Goal: Check status: Check status

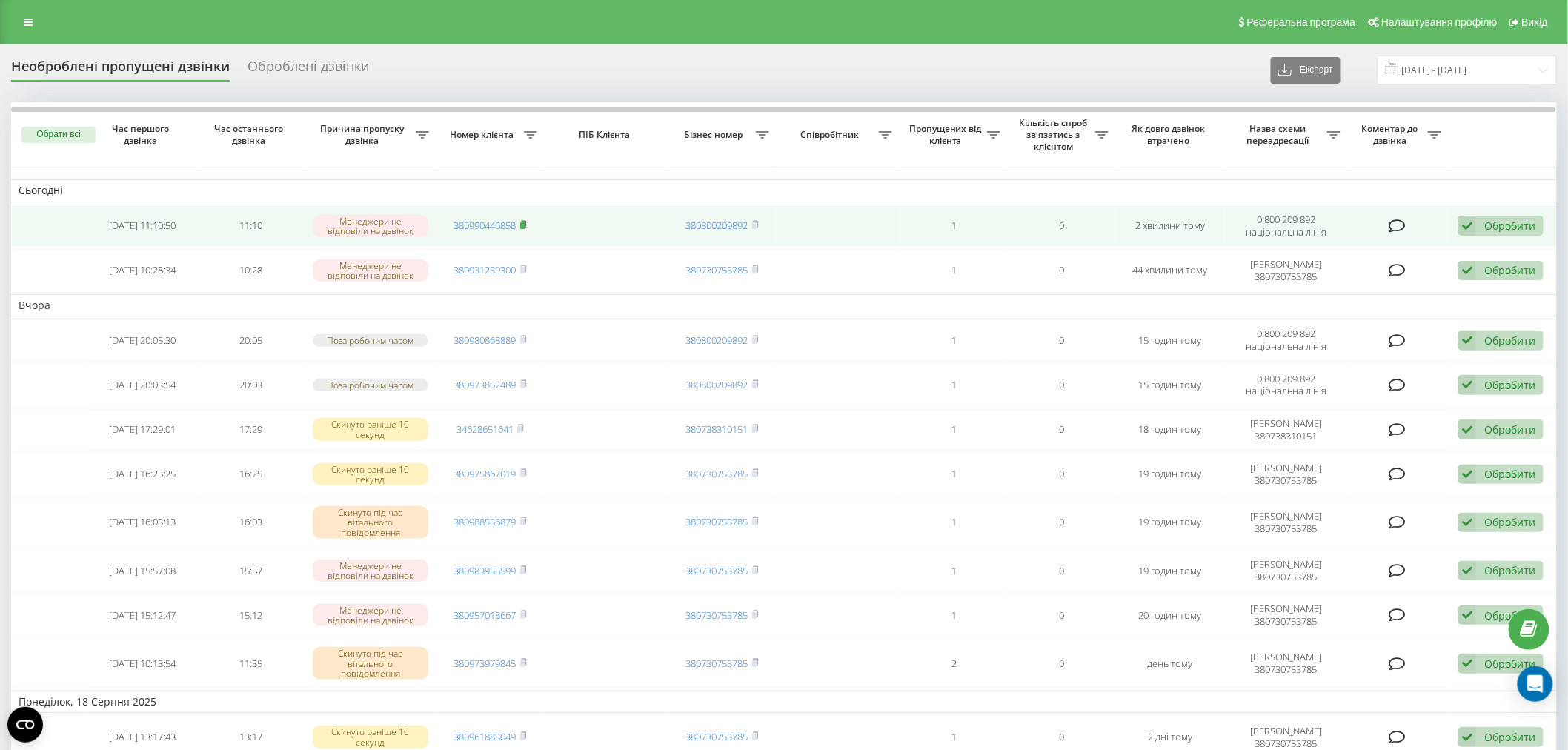
click at [526, 225] on icon at bounding box center [523, 224] width 5 height 7
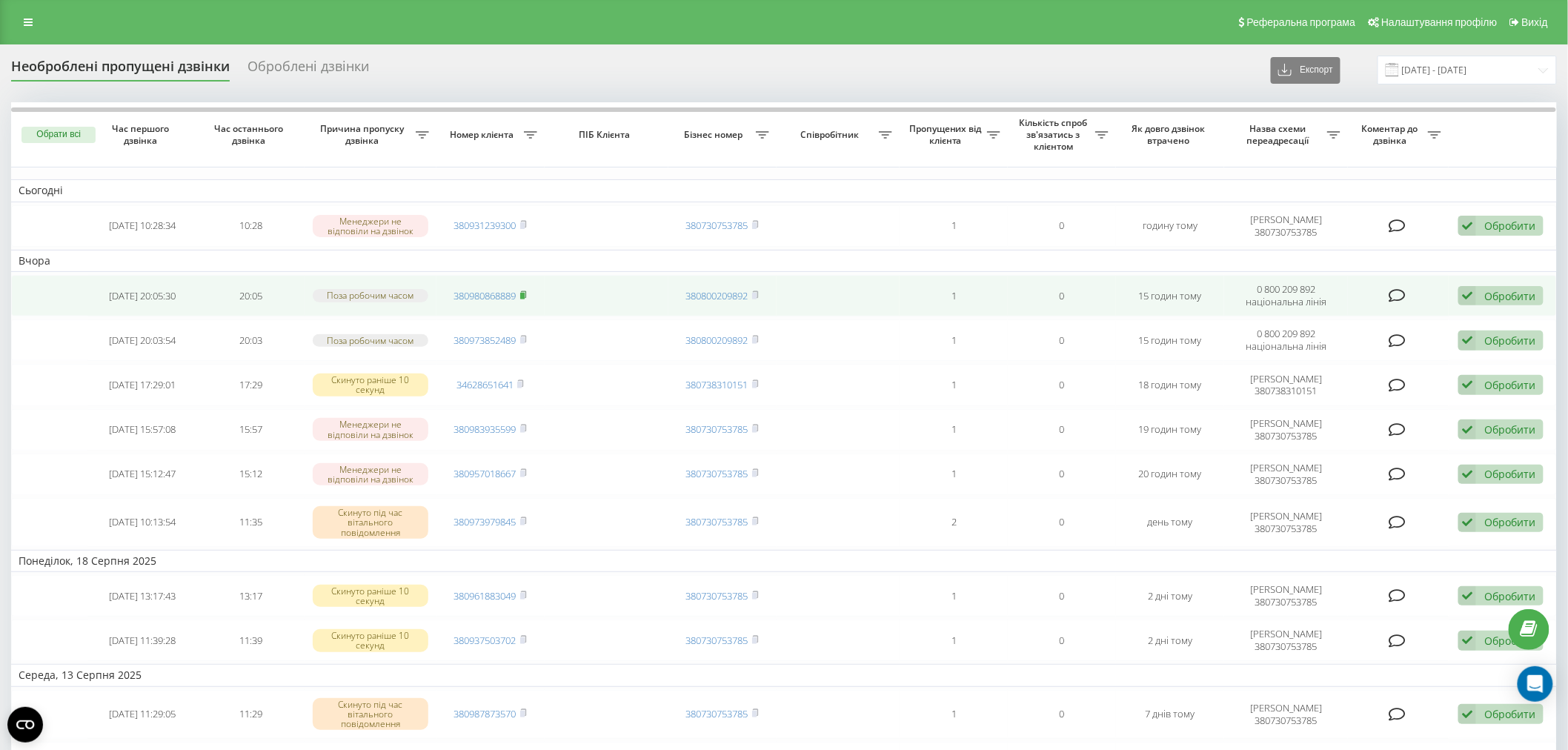
click at [522, 294] on rect at bounding box center [523, 296] width 5 height 7
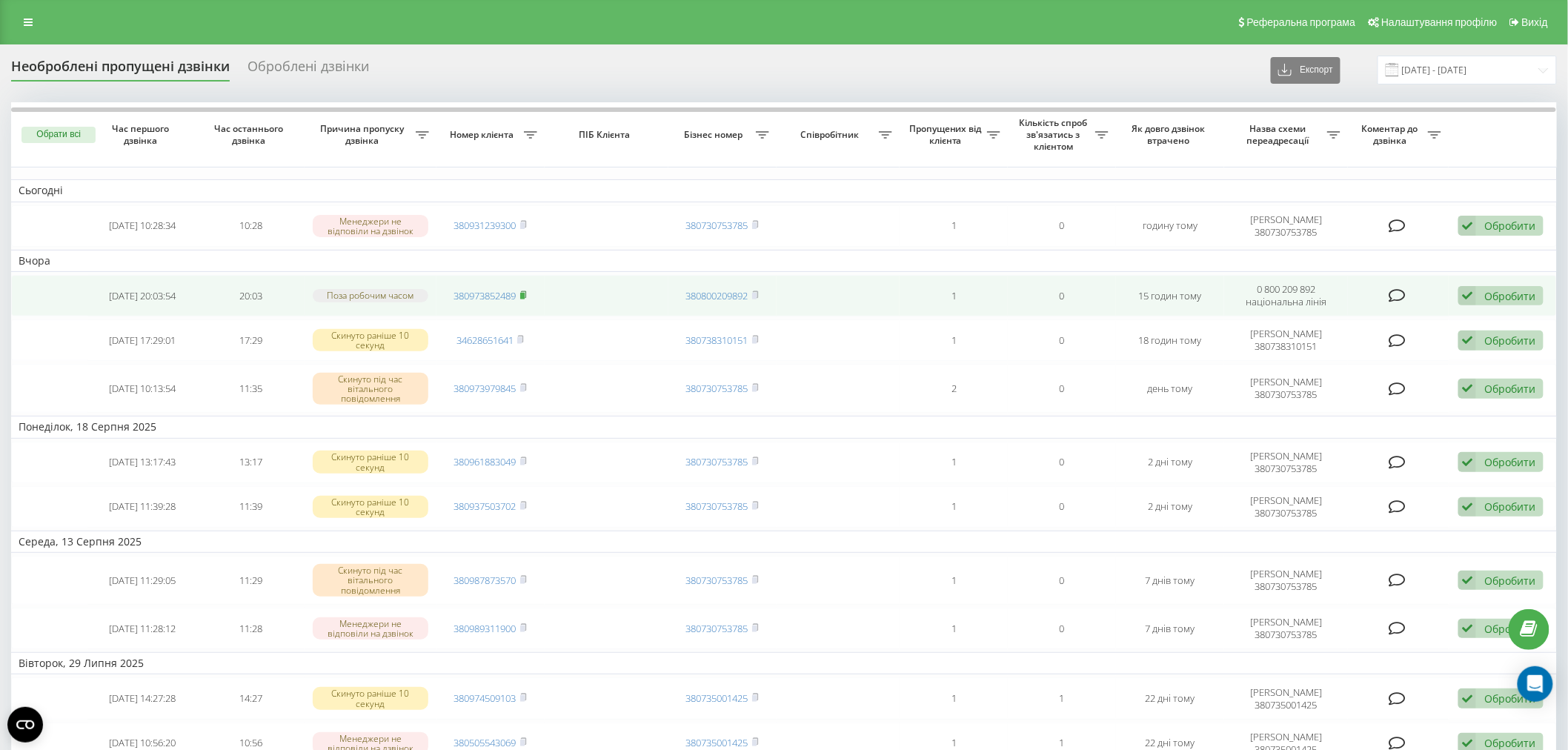
click at [526, 291] on icon at bounding box center [523, 294] width 7 height 9
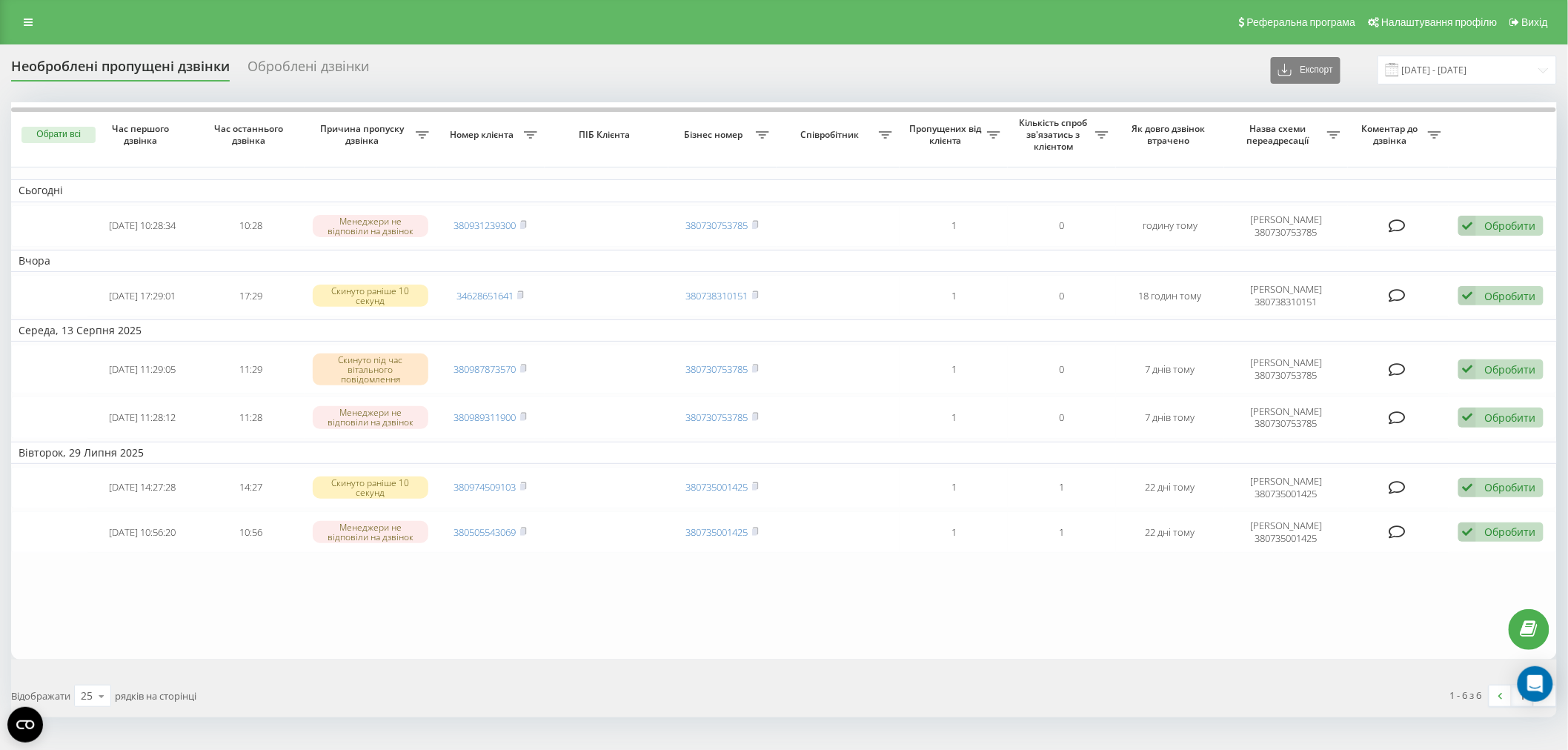
click at [791, 704] on div "1 - 6 з 6 1" at bounding box center [1175, 696] width 783 height 43
